Goal: Information Seeking & Learning: Find specific fact

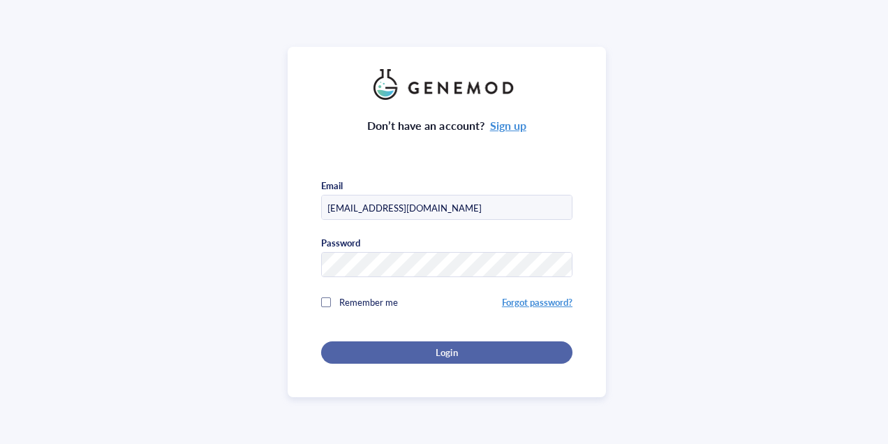
click at [418, 347] on div "Login" at bounding box center [447, 352] width 207 height 13
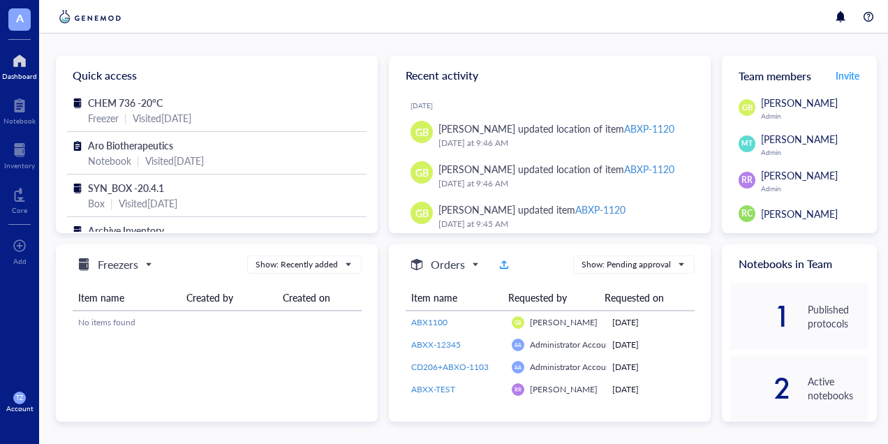
click at [27, 65] on div at bounding box center [19, 61] width 35 height 22
click at [28, 157] on div at bounding box center [19, 150] width 31 height 22
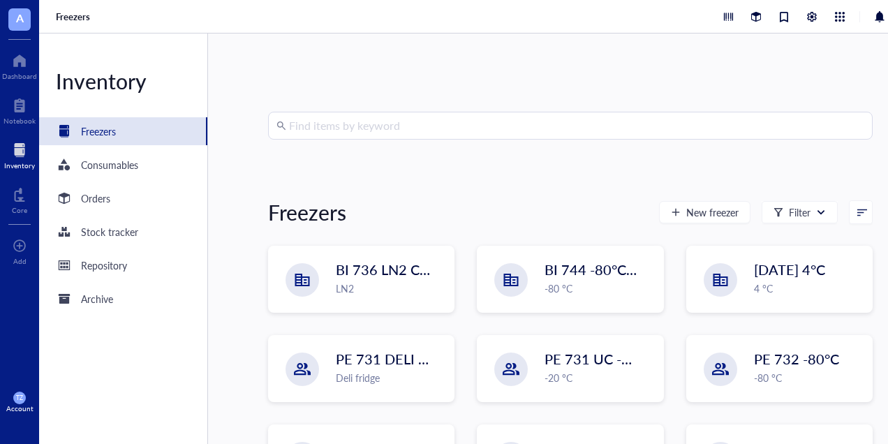
click at [432, 126] on input "search" at bounding box center [576, 125] width 575 height 27
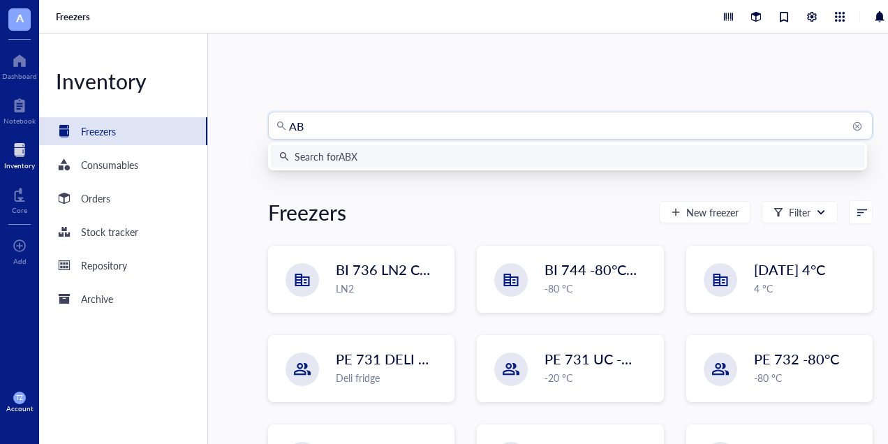
type input "A"
type input "CMET"
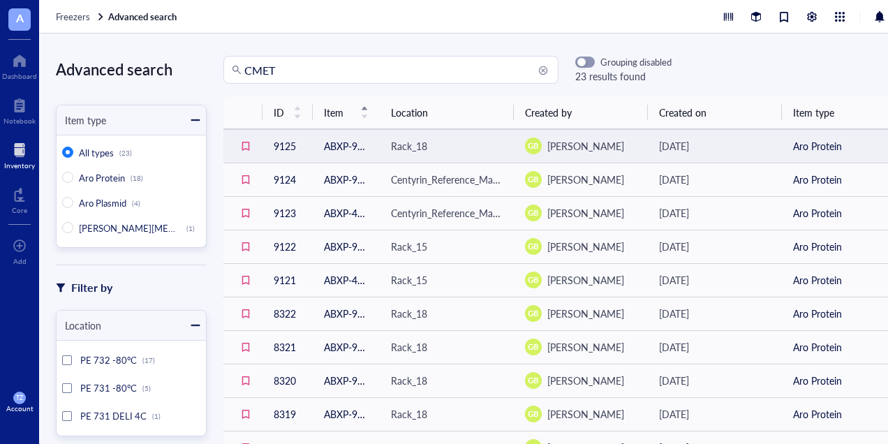
click at [337, 145] on td "ABXP-935" at bounding box center [346, 146] width 67 height 34
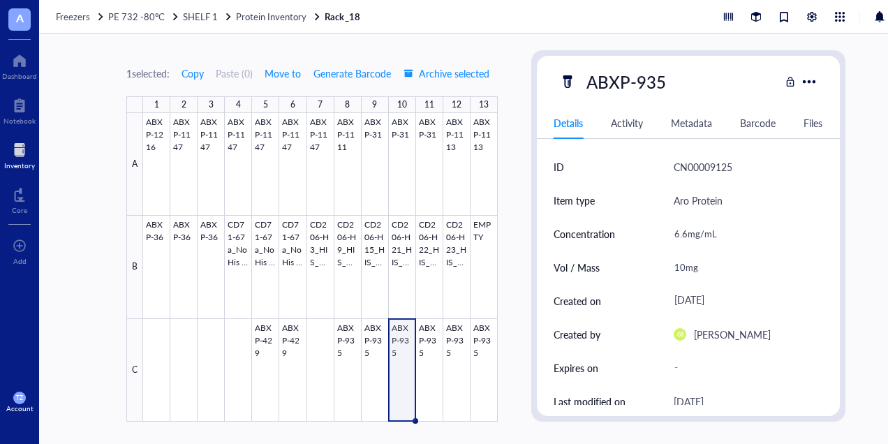
click at [404, 349] on div at bounding box center [320, 267] width 355 height 309
click at [405, 349] on div at bounding box center [320, 267] width 355 height 309
